Goal: Task Accomplishment & Management: Manage account settings

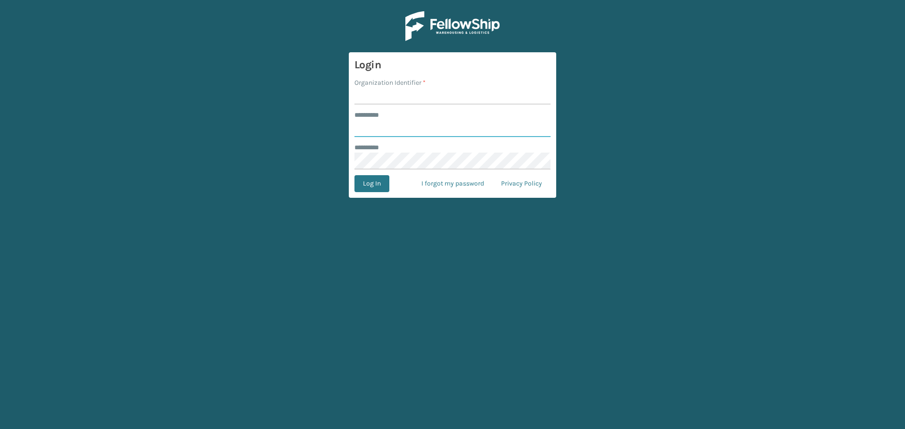
type input "*********"
click at [415, 98] on input "Organization Identifier *" at bounding box center [452, 96] width 196 height 17
type input "Emson"
click at [354, 175] on button "Log In" at bounding box center [371, 183] width 35 height 17
